Goal: Task Accomplishment & Management: Use online tool/utility

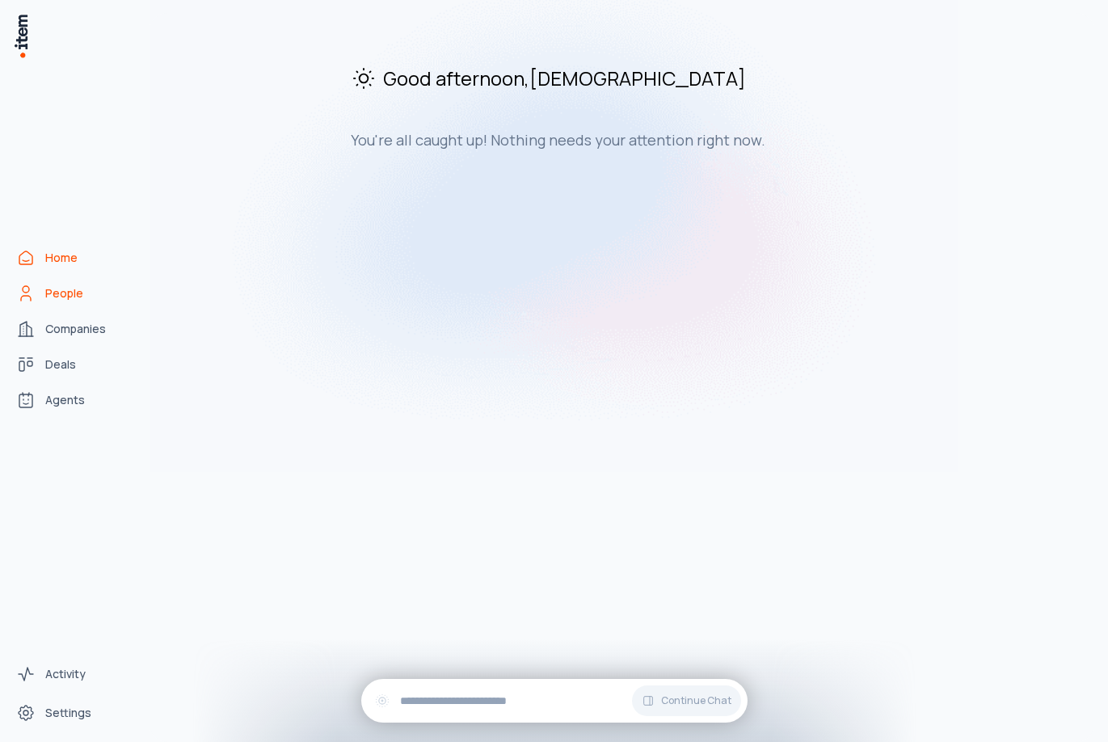
click at [90, 294] on link "People" at bounding box center [71, 293] width 123 height 32
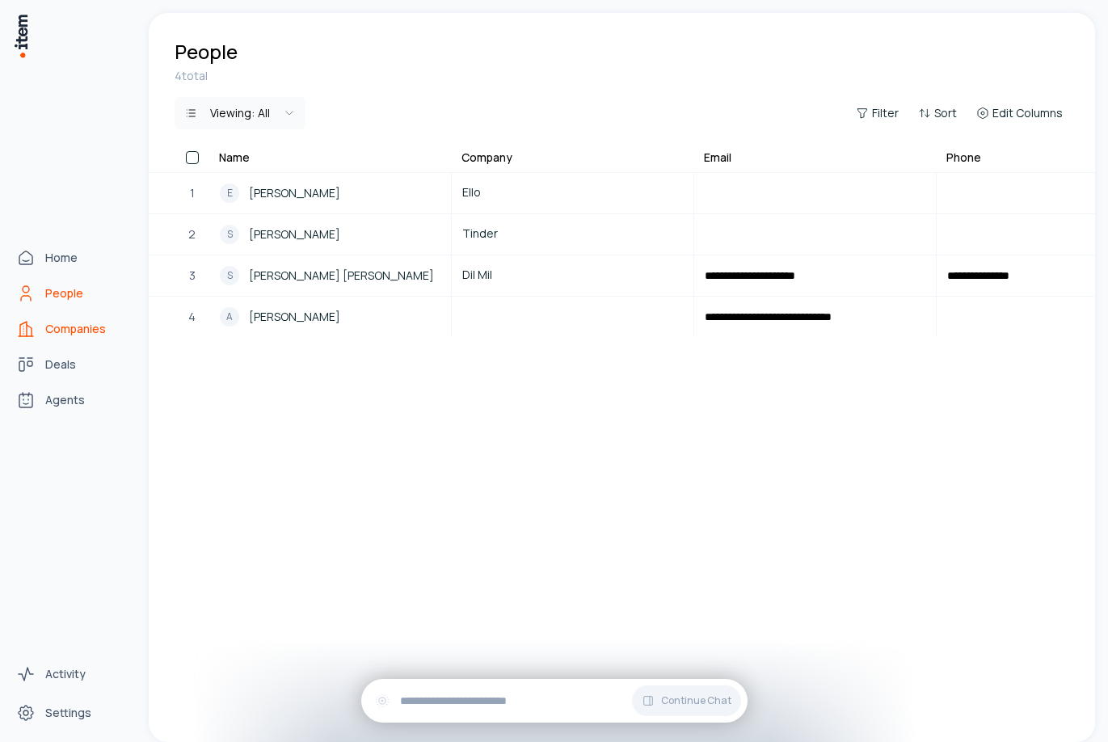
click at [13, 322] on link "Companies" at bounding box center [71, 329] width 123 height 32
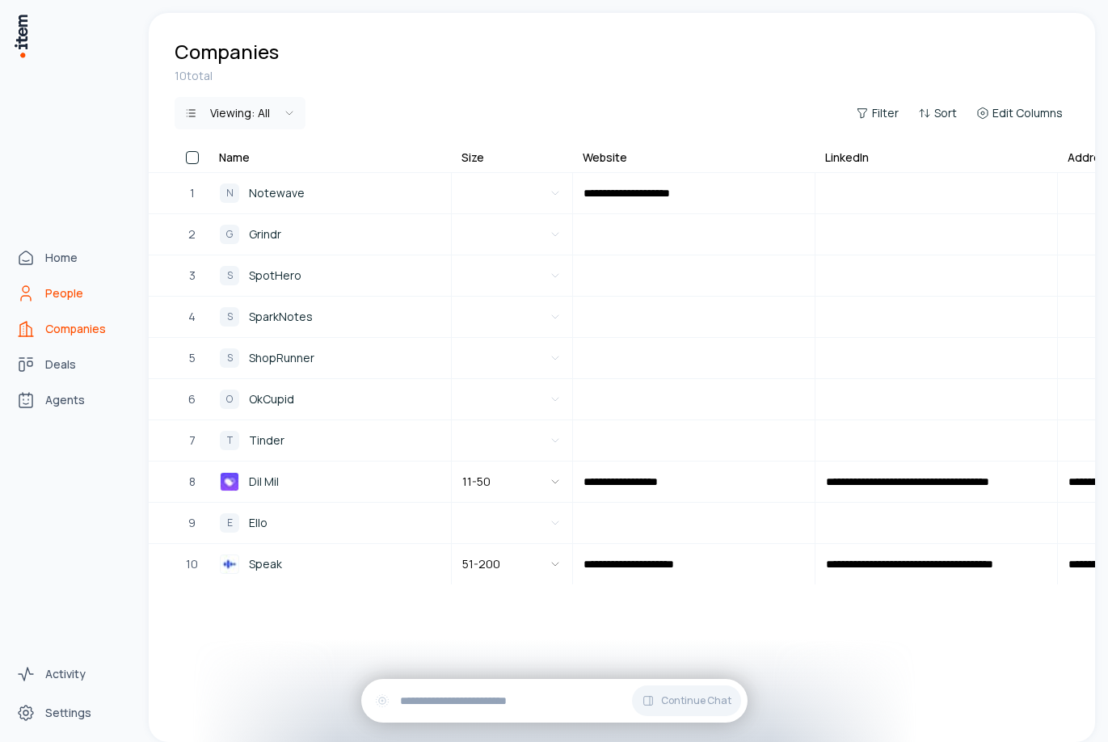
click at [66, 293] on span "People" at bounding box center [64, 293] width 38 height 16
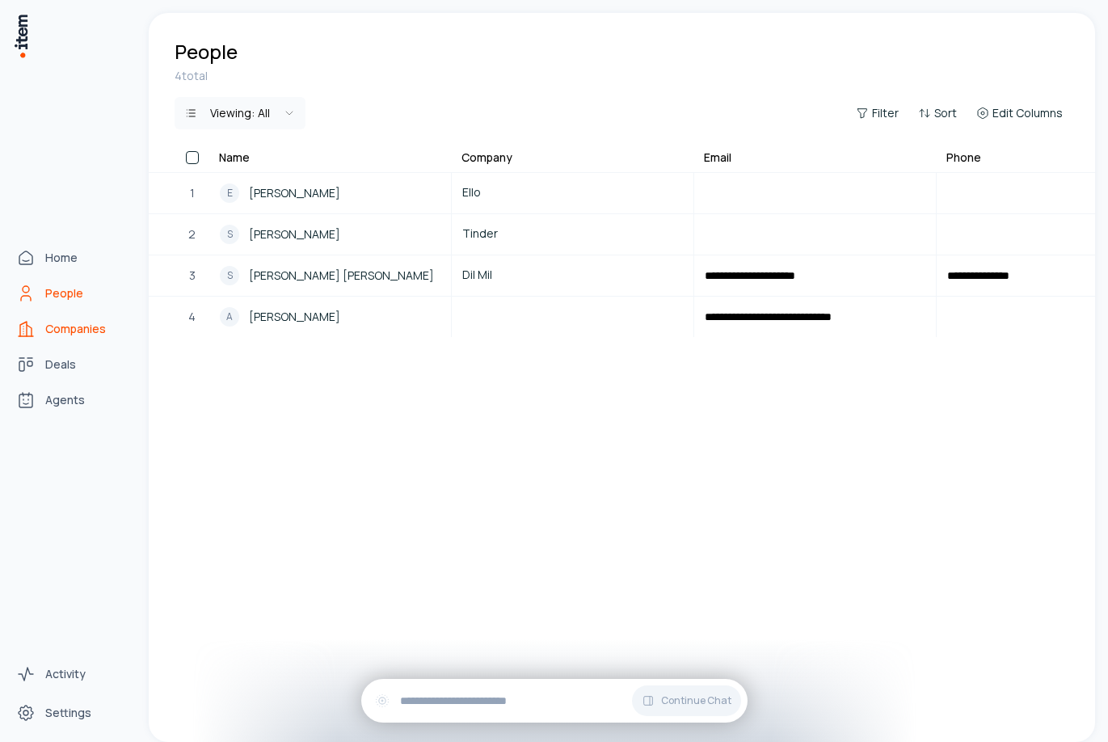
click at [23, 318] on link "Companies" at bounding box center [71, 329] width 123 height 32
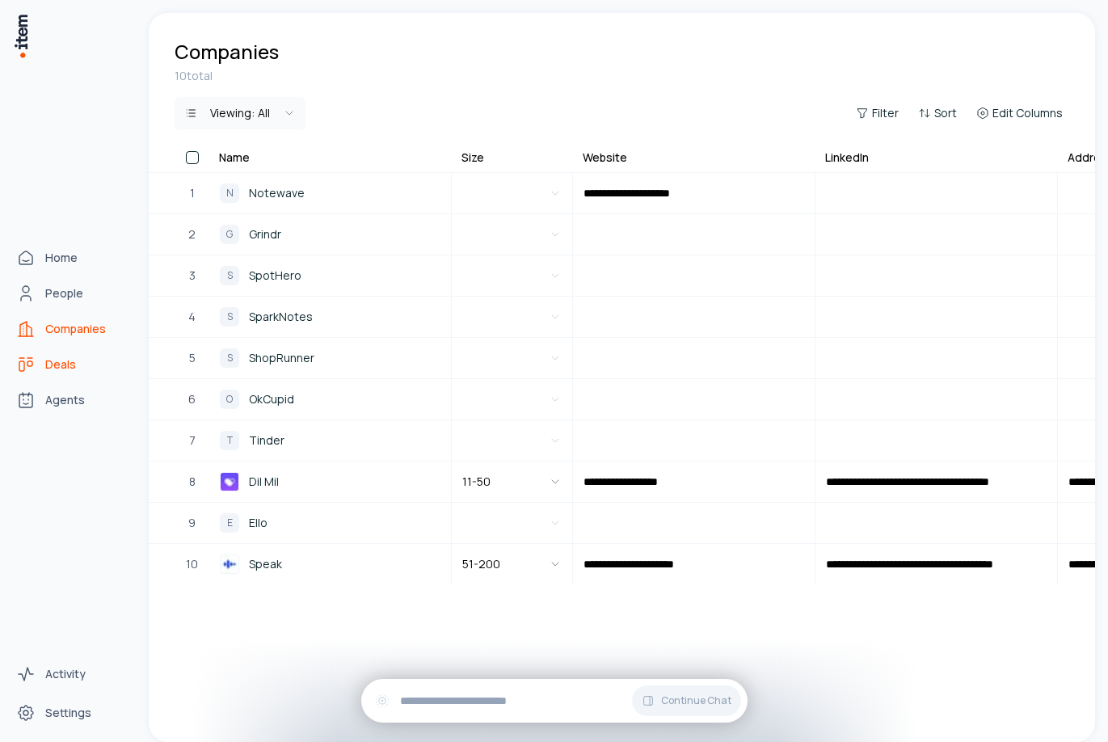
click at [36, 361] on link "Deals" at bounding box center [71, 364] width 123 height 32
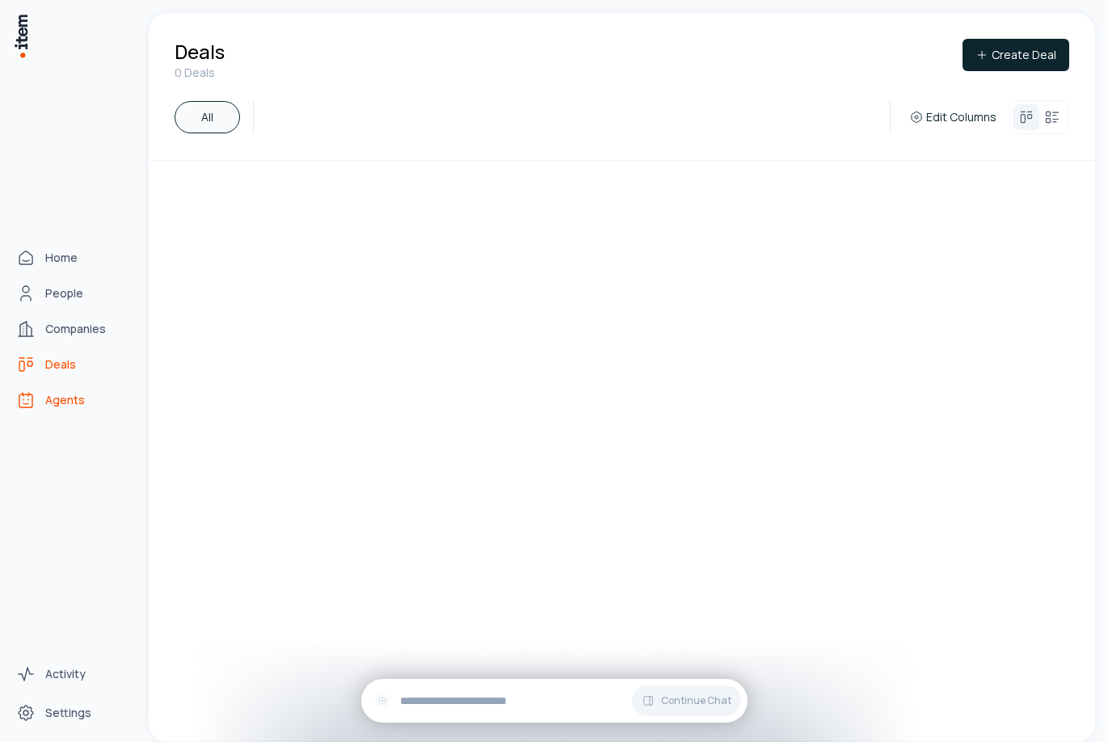
click at [44, 396] on link "Agents" at bounding box center [71, 400] width 123 height 32
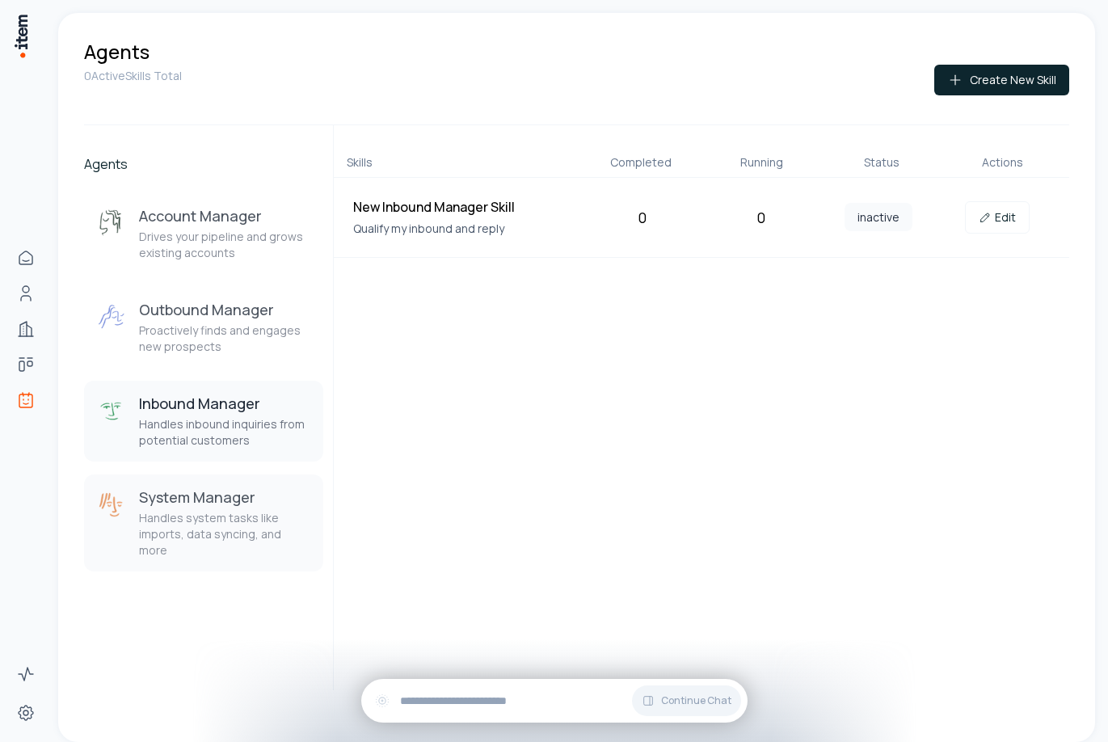
click at [184, 504] on h3 "System Manager" at bounding box center [224, 496] width 171 height 19
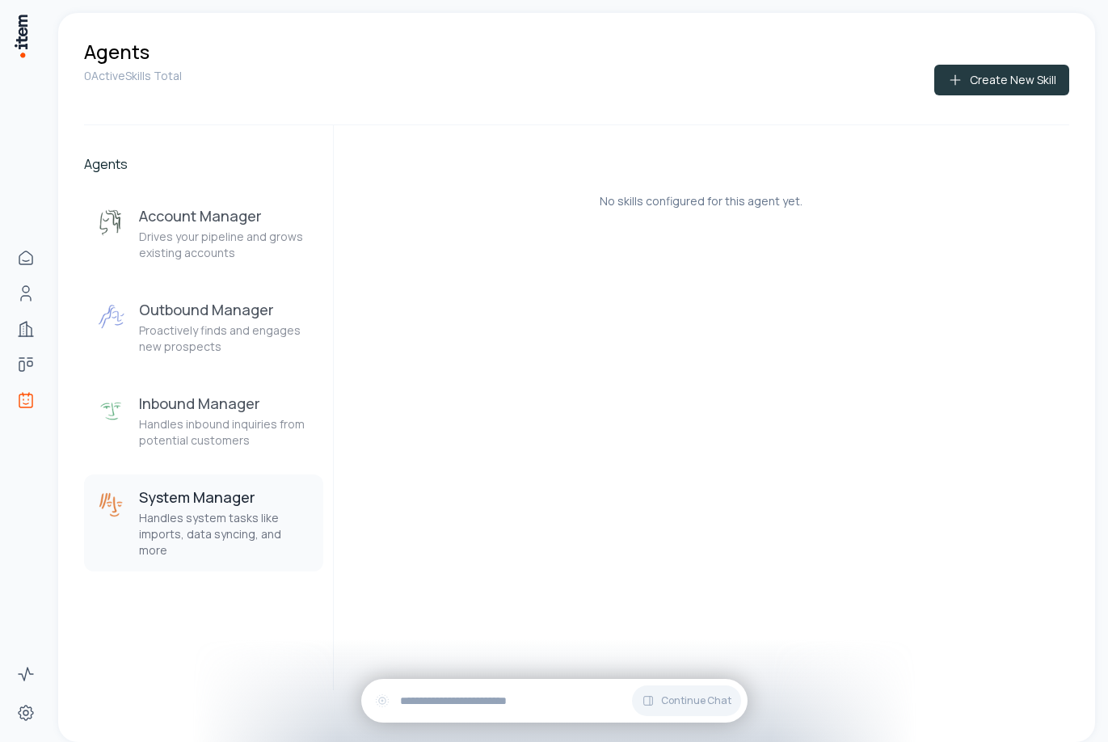
click at [986, 89] on button "Create New Skill" at bounding box center [1001, 80] width 135 height 31
